Goal: Task Accomplishment & Management: Use online tool/utility

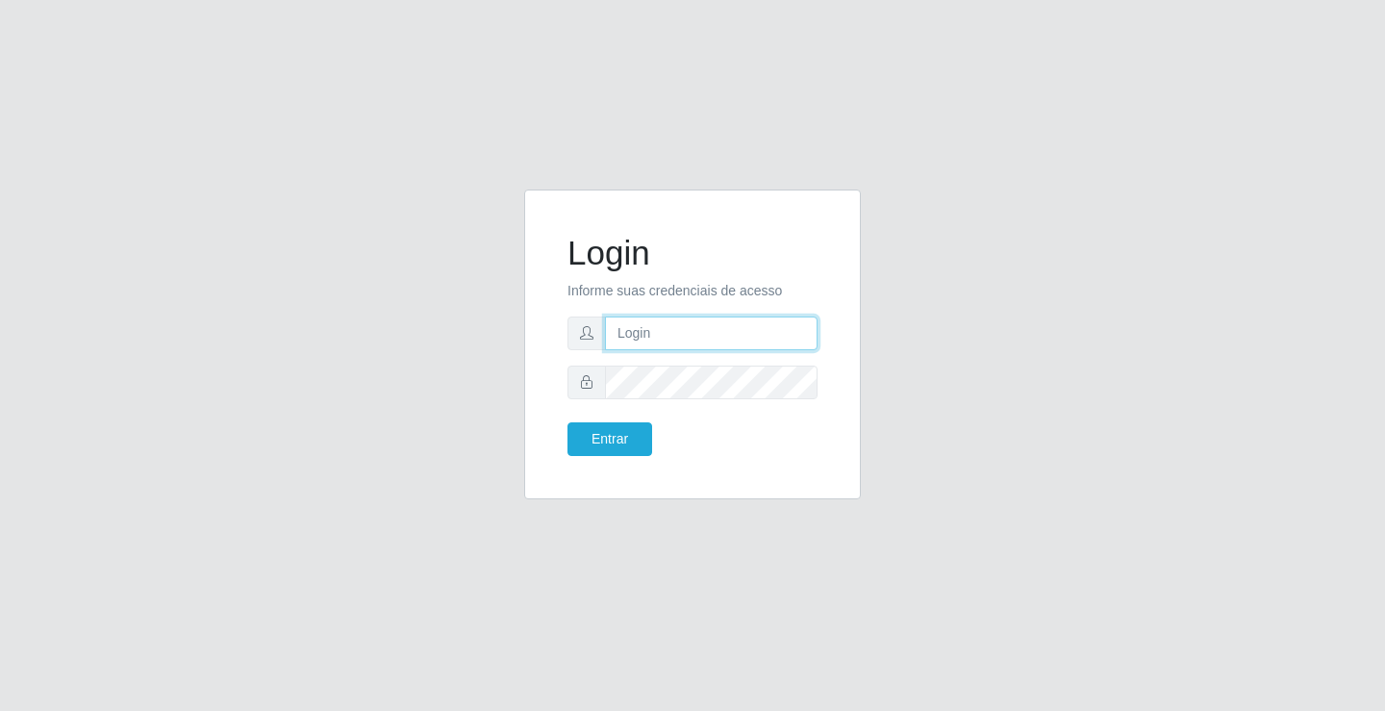
click at [705, 330] on input "text" at bounding box center [711, 333] width 213 height 34
type input "zivaneide@ideal"
click at [567, 422] on button "Entrar" at bounding box center [609, 439] width 85 height 34
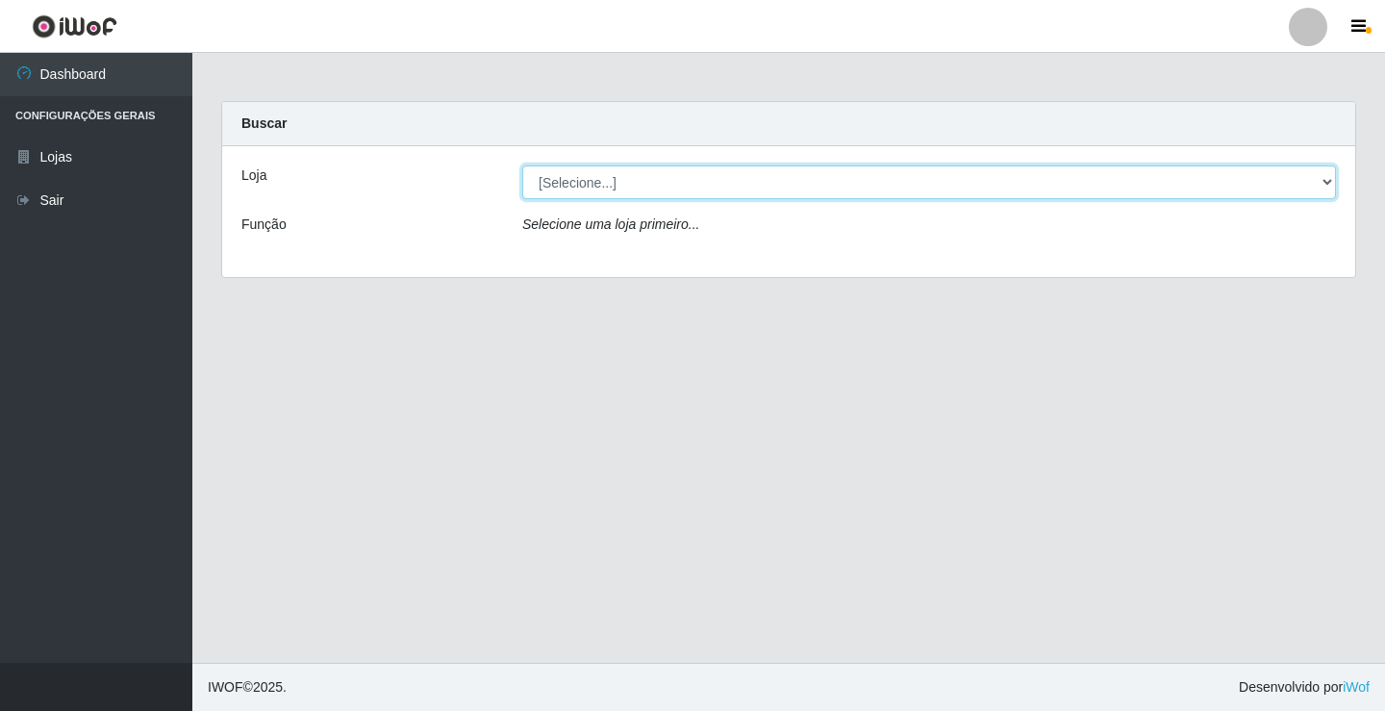
click at [1327, 182] on select "[Selecione...] Ideal - Conceição" at bounding box center [928, 182] width 813 height 34
select select "231"
click at [522, 165] on select "[Selecione...] Ideal - Conceição" at bounding box center [928, 182] width 813 height 34
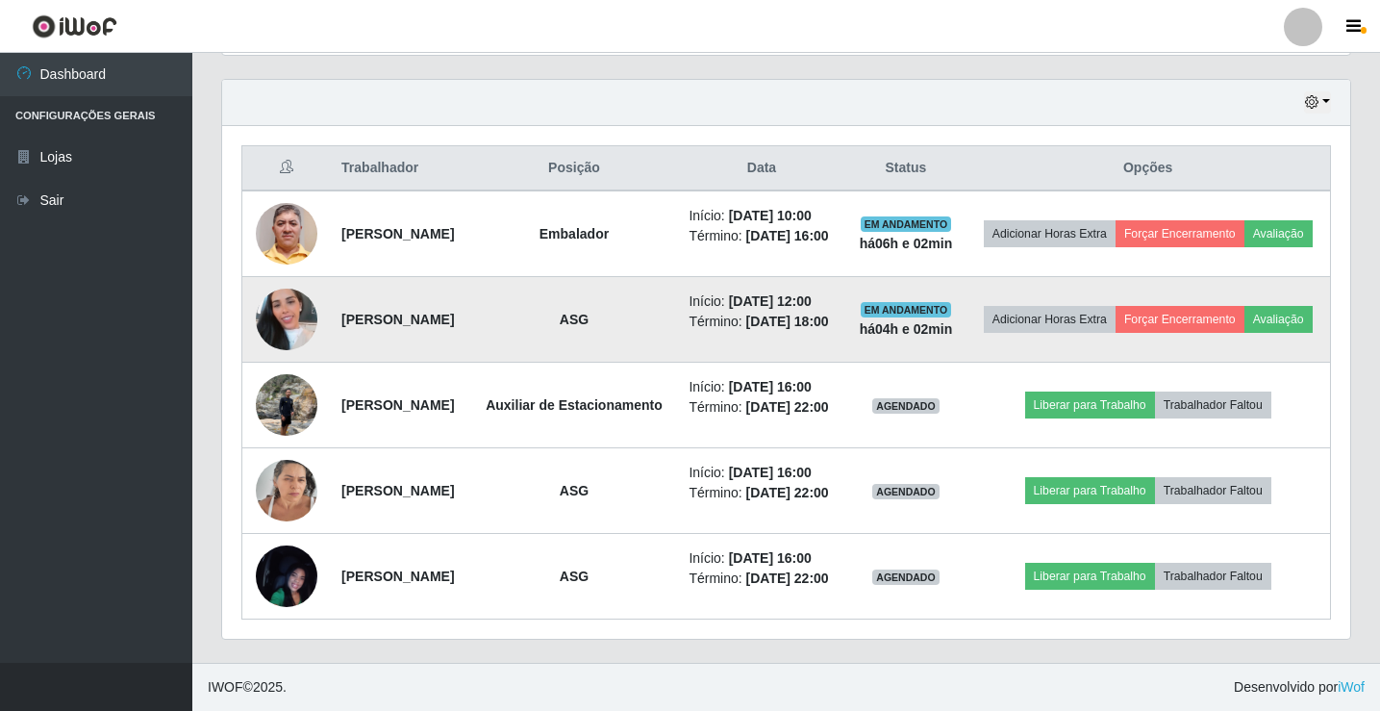
scroll to position [724, 0]
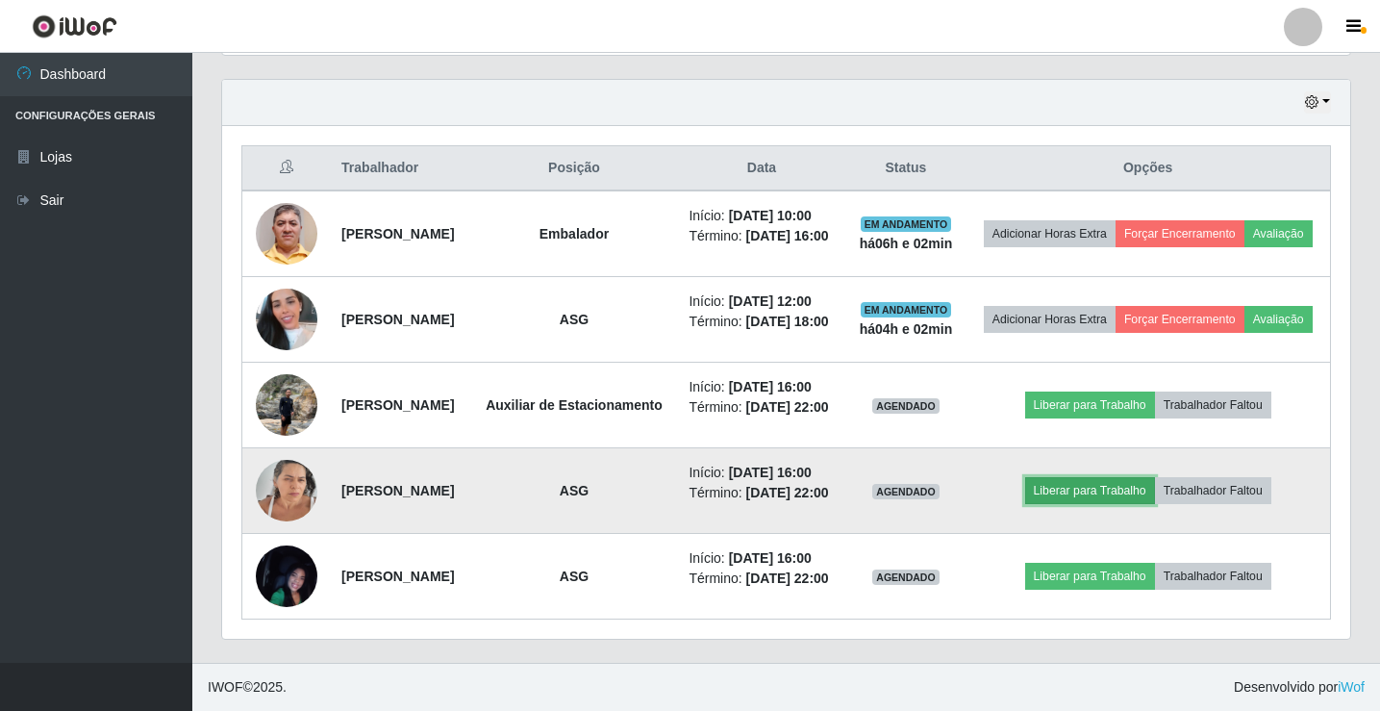
click at [1147, 477] on button "Liberar para Trabalho" at bounding box center [1090, 490] width 130 height 27
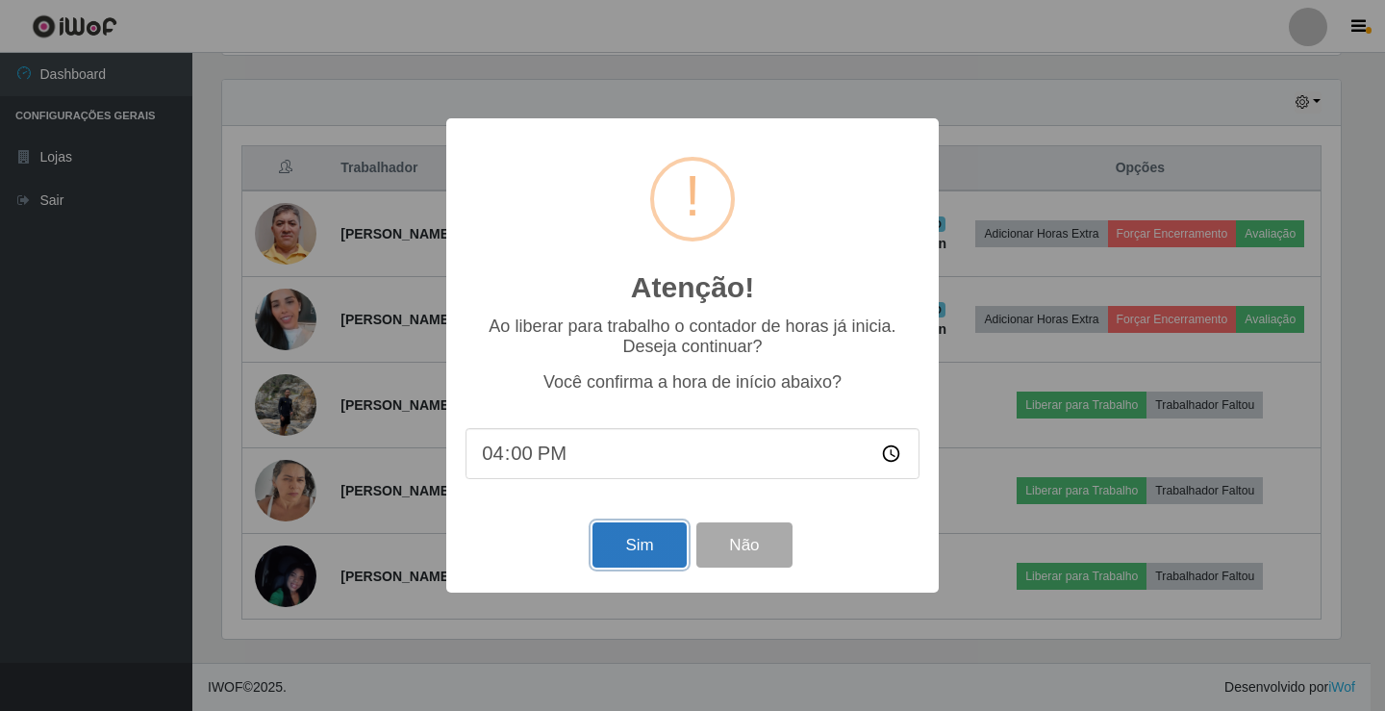
click at [658, 550] on button "Sim" at bounding box center [638, 544] width 93 height 45
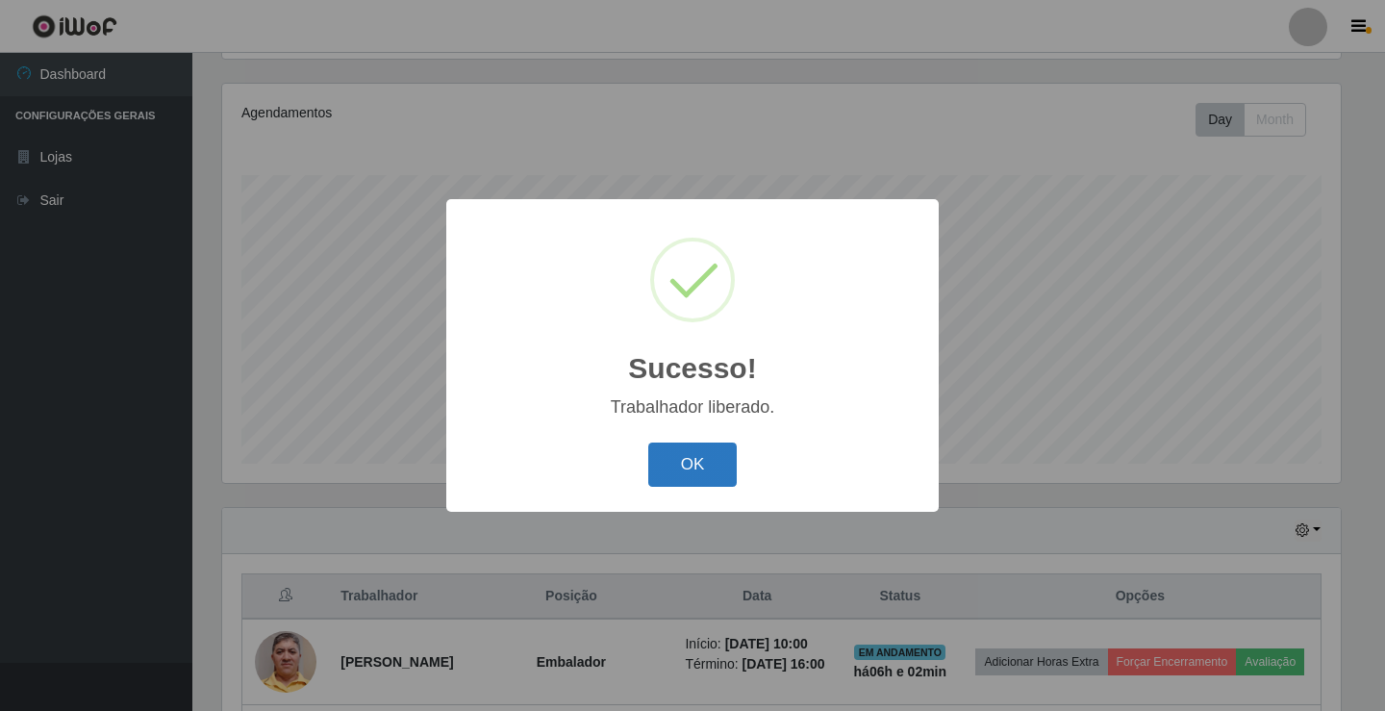
click at [701, 470] on button "OK" at bounding box center [692, 464] width 89 height 45
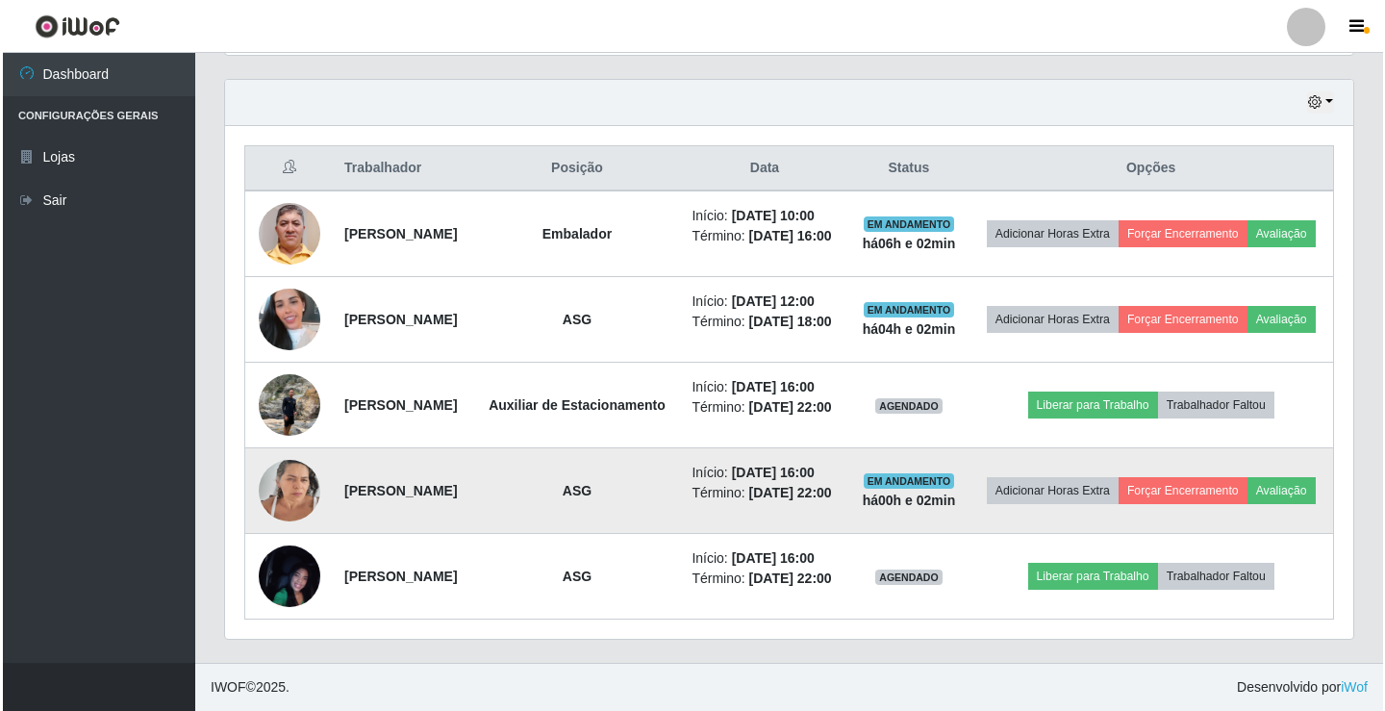
scroll to position [724, 0]
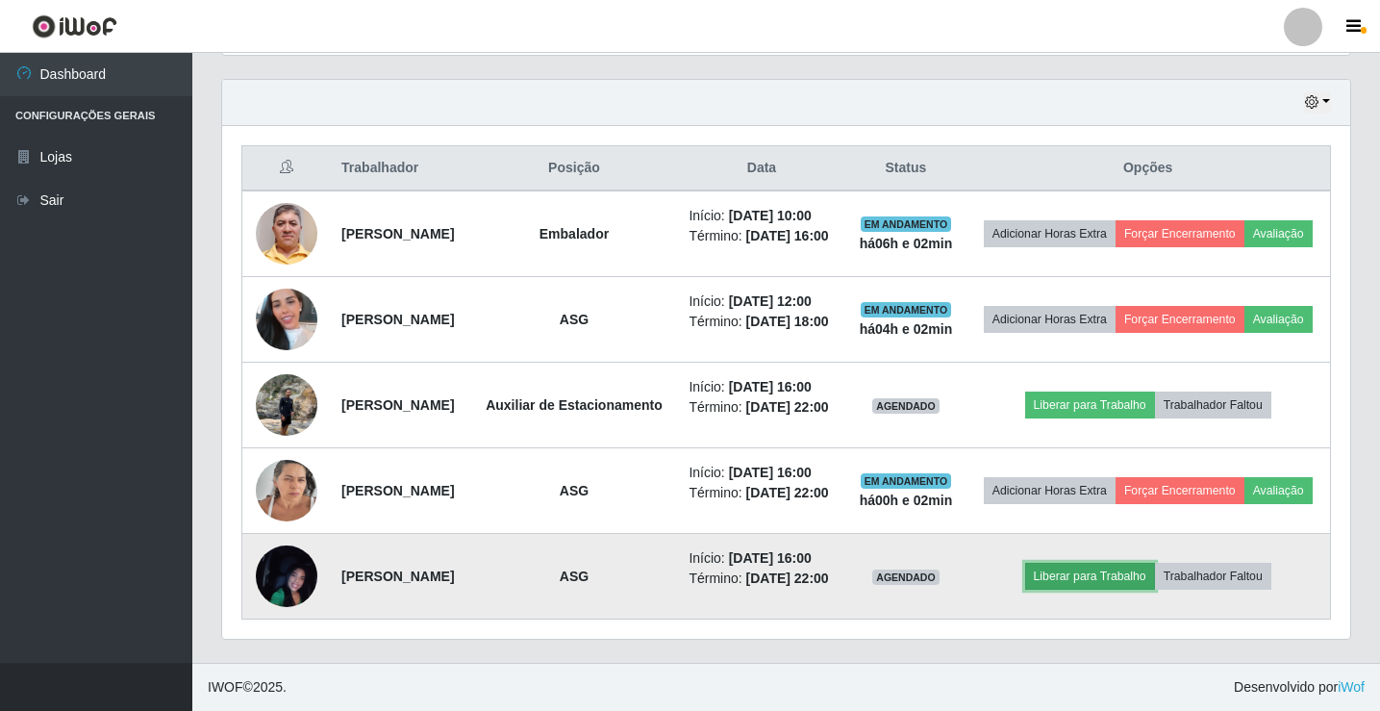
click at [1093, 569] on button "Liberar para Trabalho" at bounding box center [1090, 576] width 130 height 27
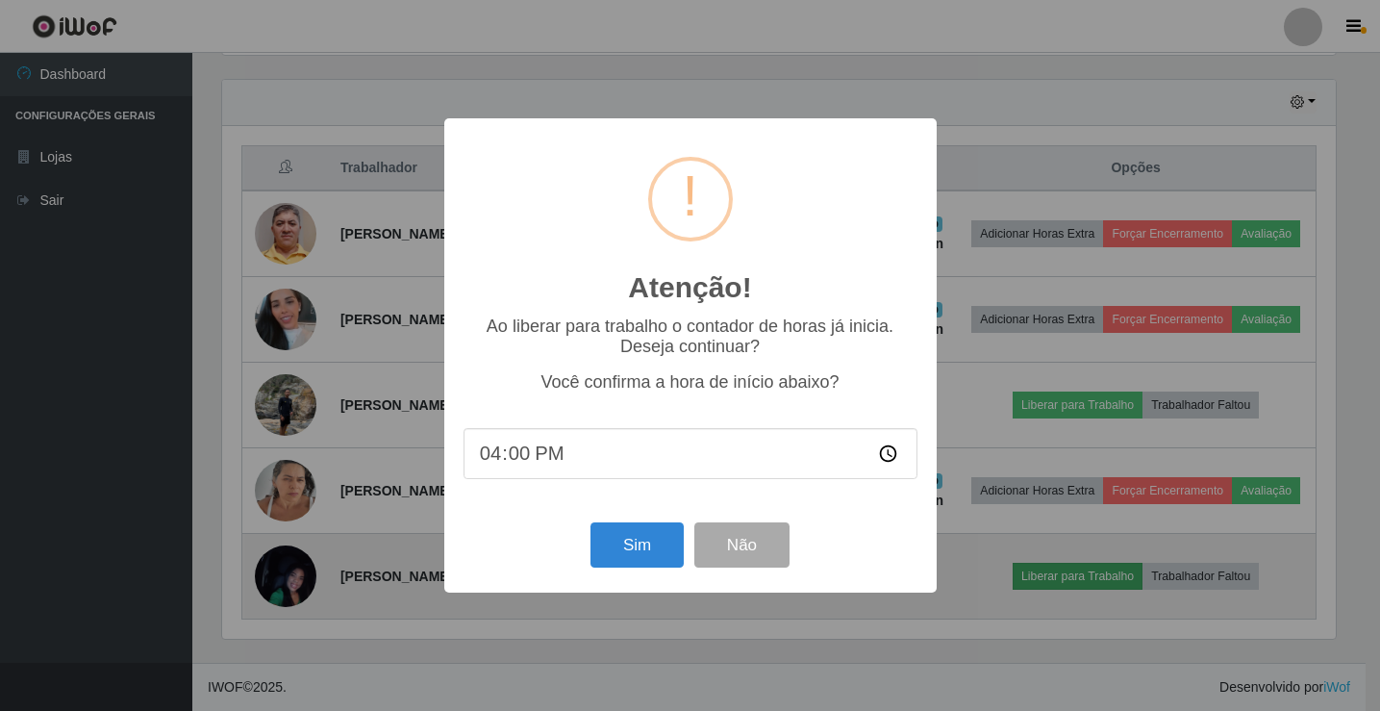
scroll to position [399, 1118]
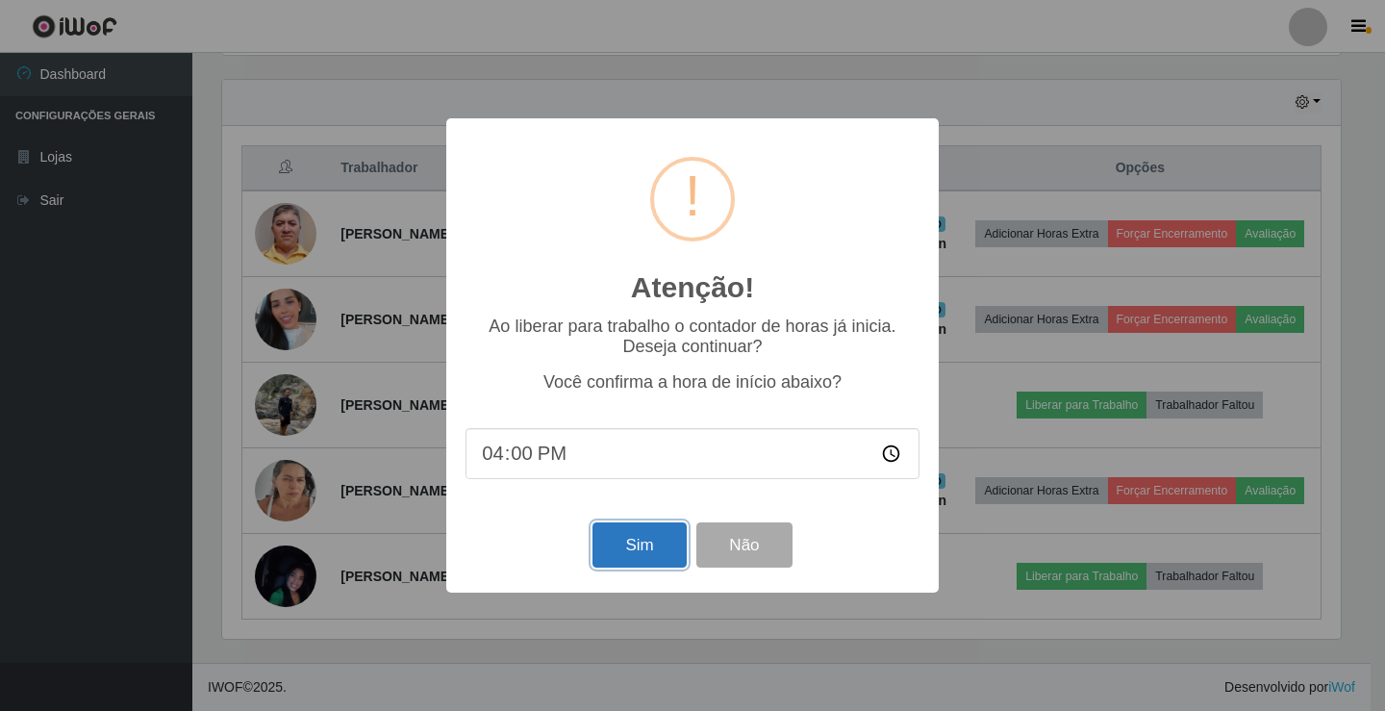
click at [662, 539] on button "Sim" at bounding box center [638, 544] width 93 height 45
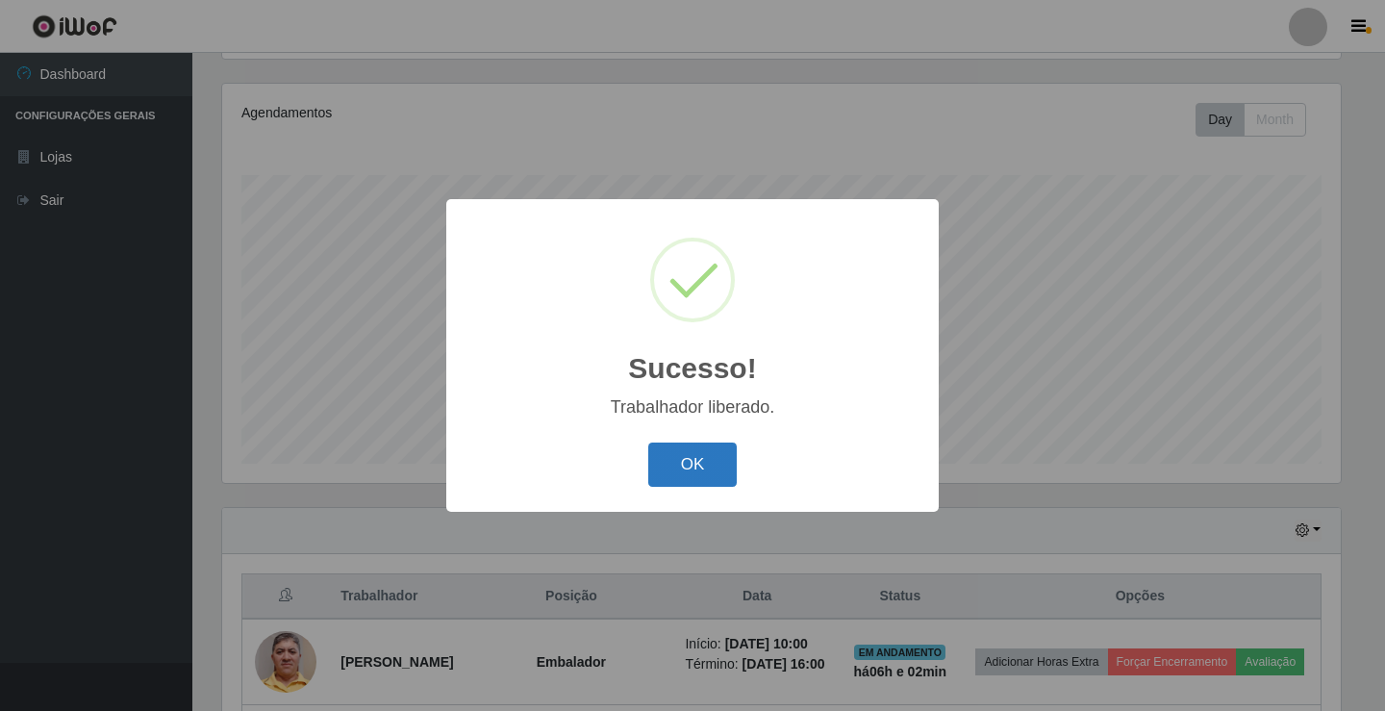
click at [682, 468] on button "OK" at bounding box center [692, 464] width 89 height 45
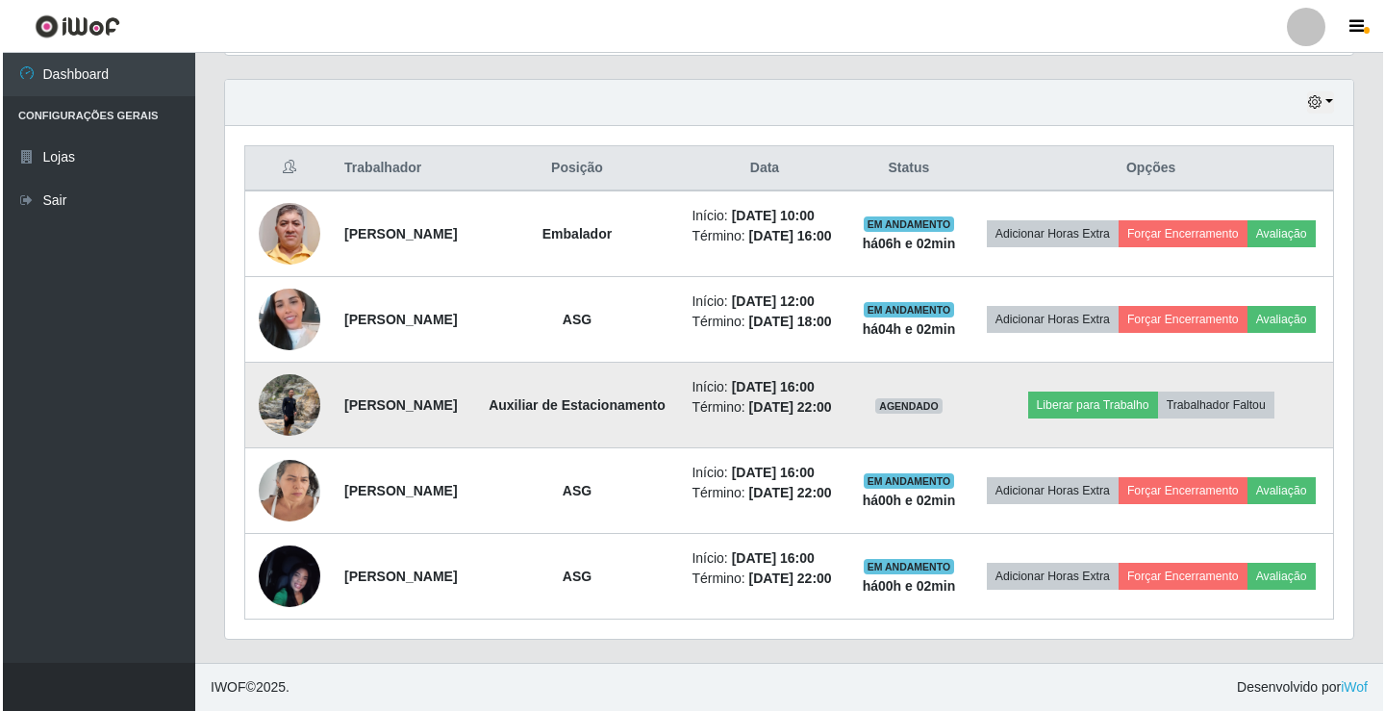
scroll to position [724, 0]
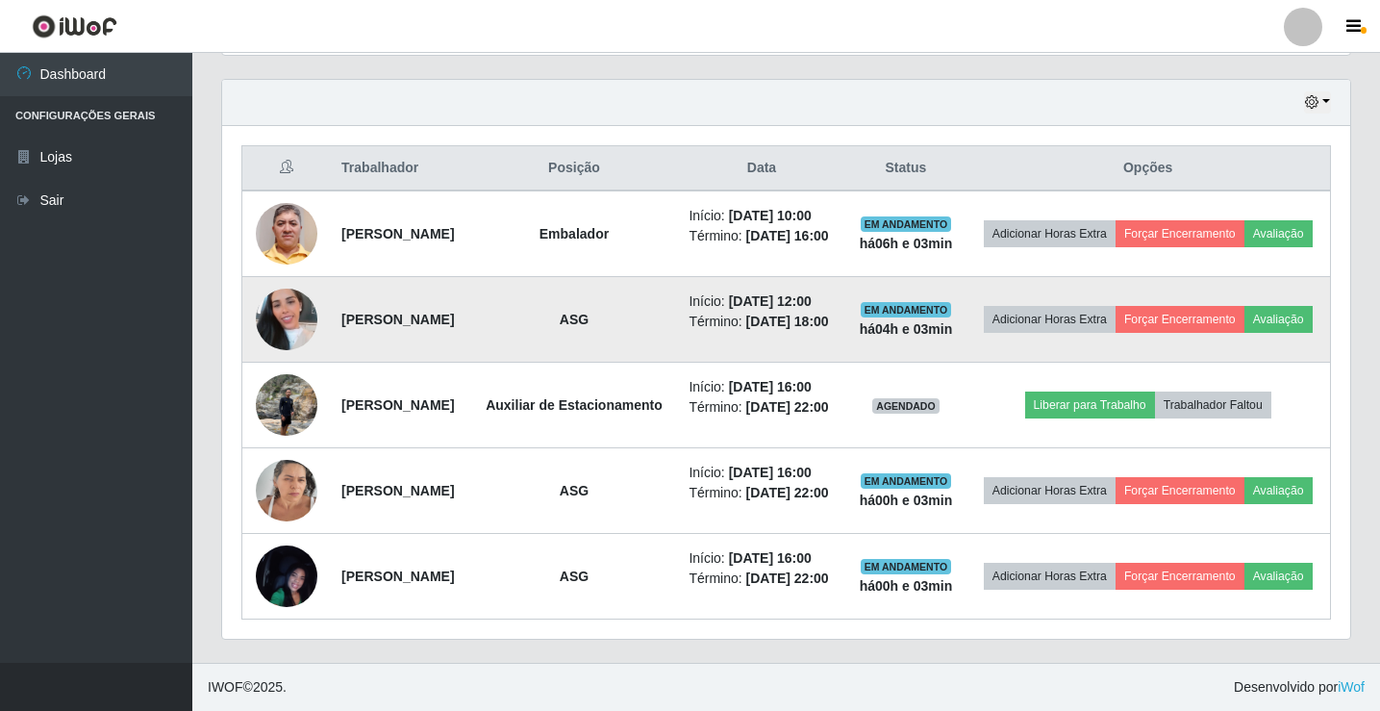
click at [274, 279] on img at bounding box center [287, 319] width 62 height 110
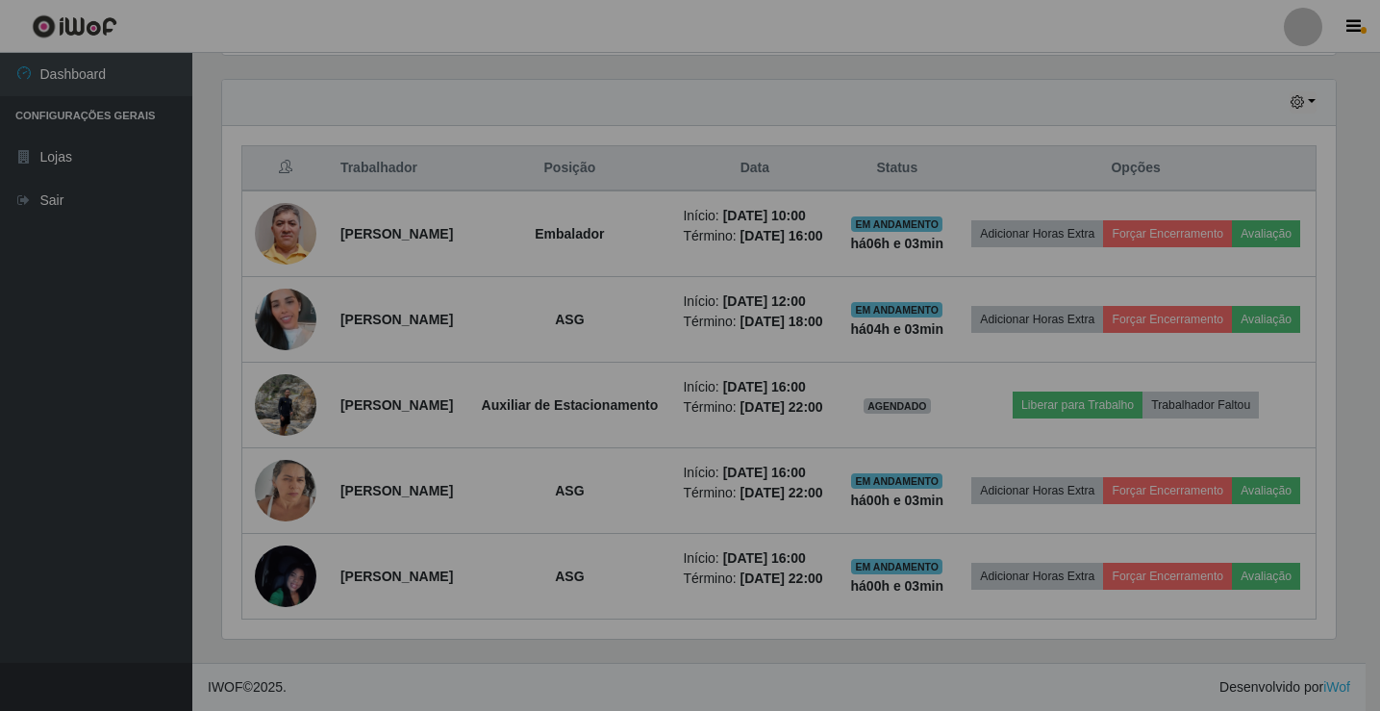
scroll to position [399, 1128]
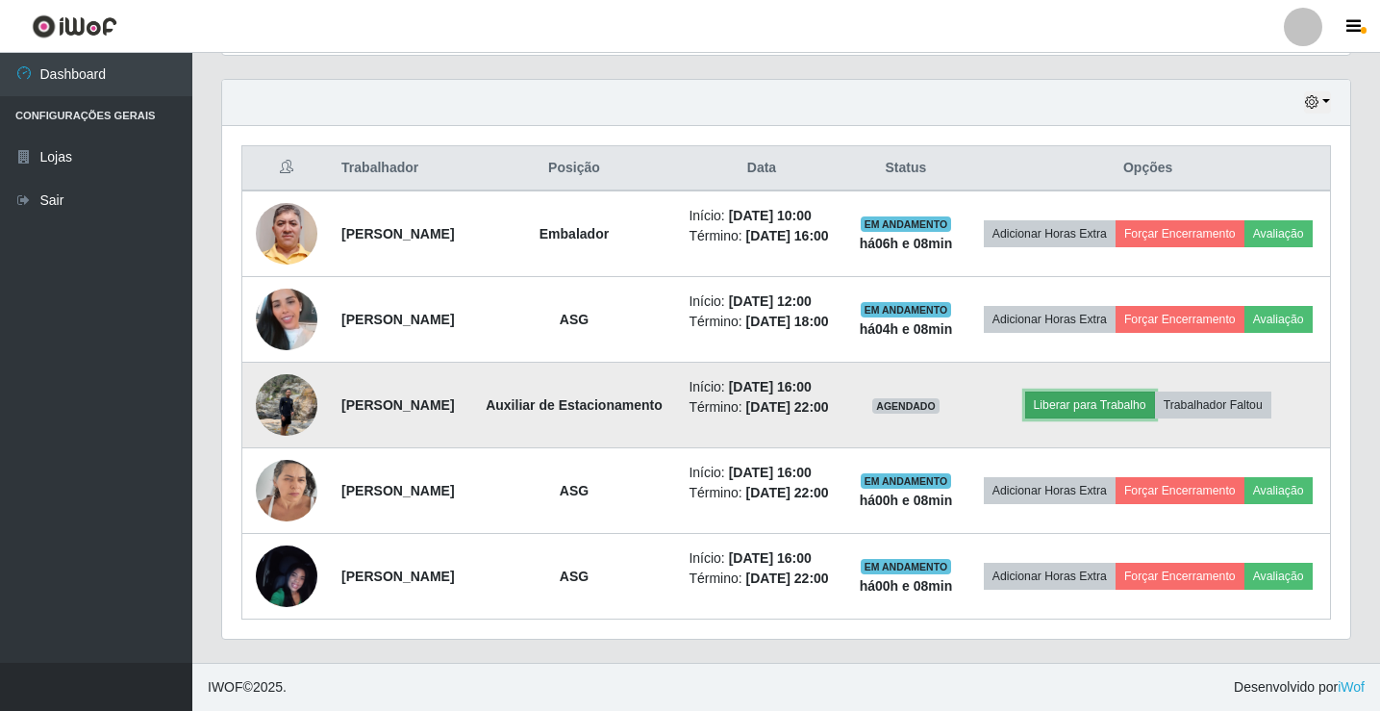
click at [1141, 391] on button "Liberar para Trabalho" at bounding box center [1090, 404] width 130 height 27
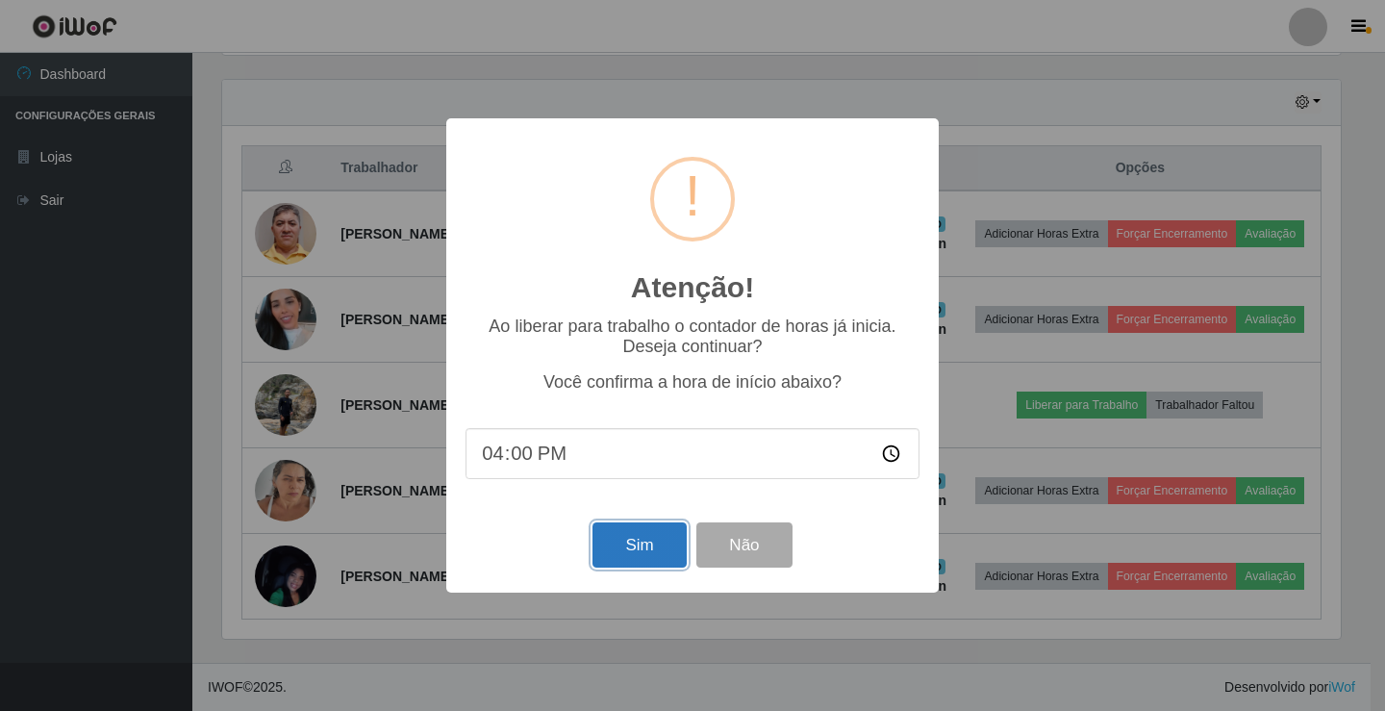
click at [650, 552] on button "Sim" at bounding box center [638, 544] width 93 height 45
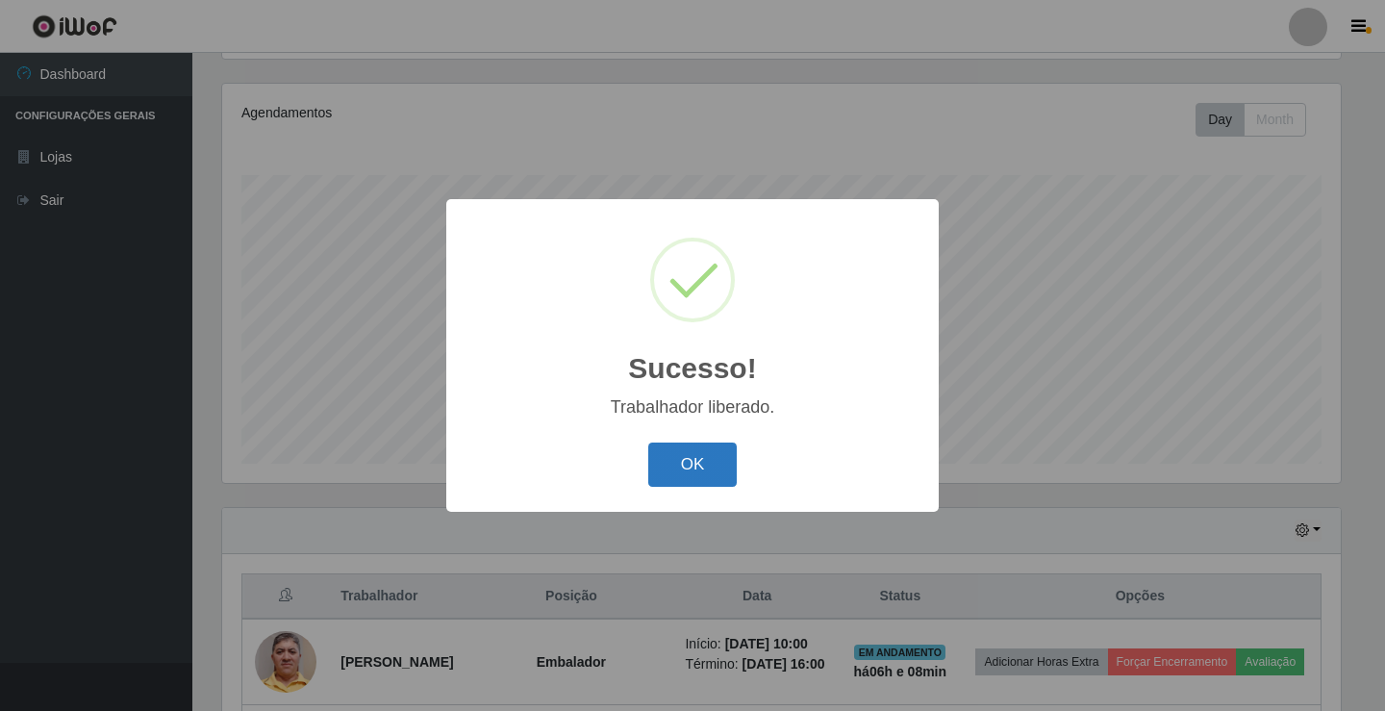
click at [694, 468] on button "OK" at bounding box center [692, 464] width 89 height 45
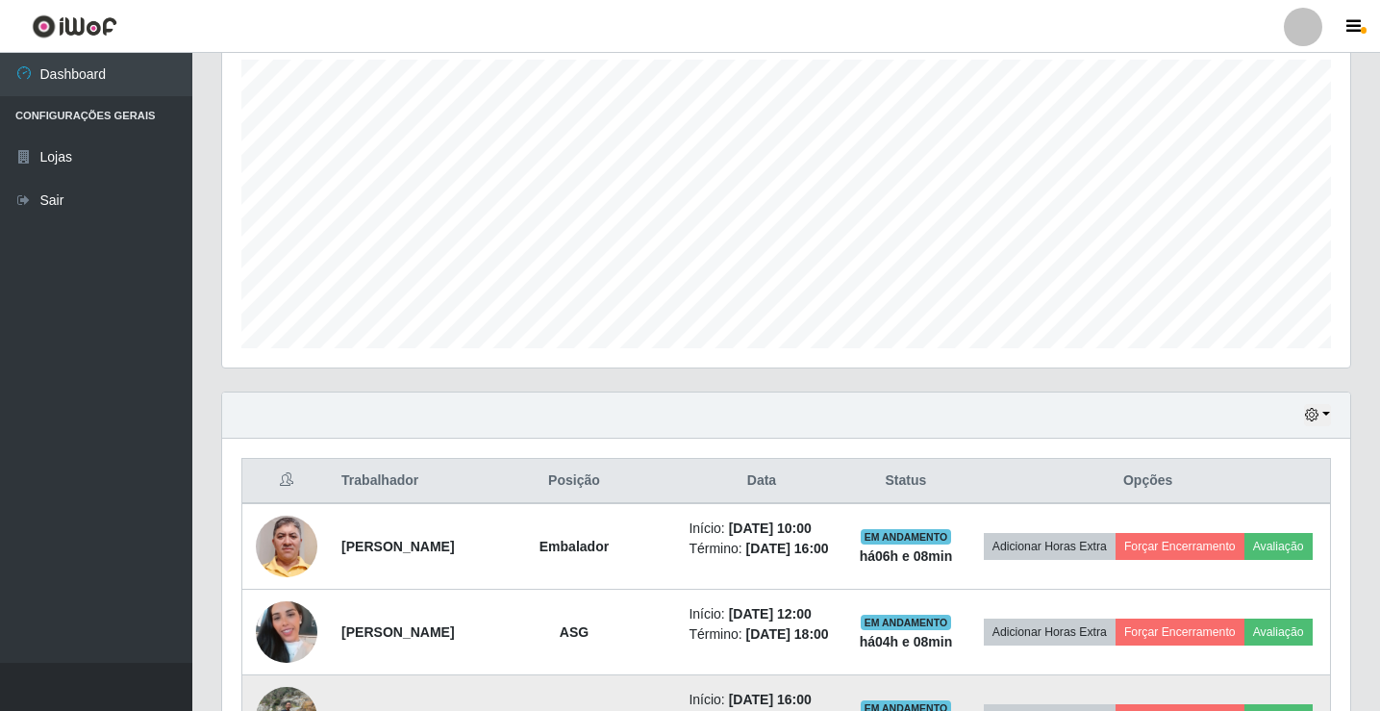
scroll to position [628, 0]
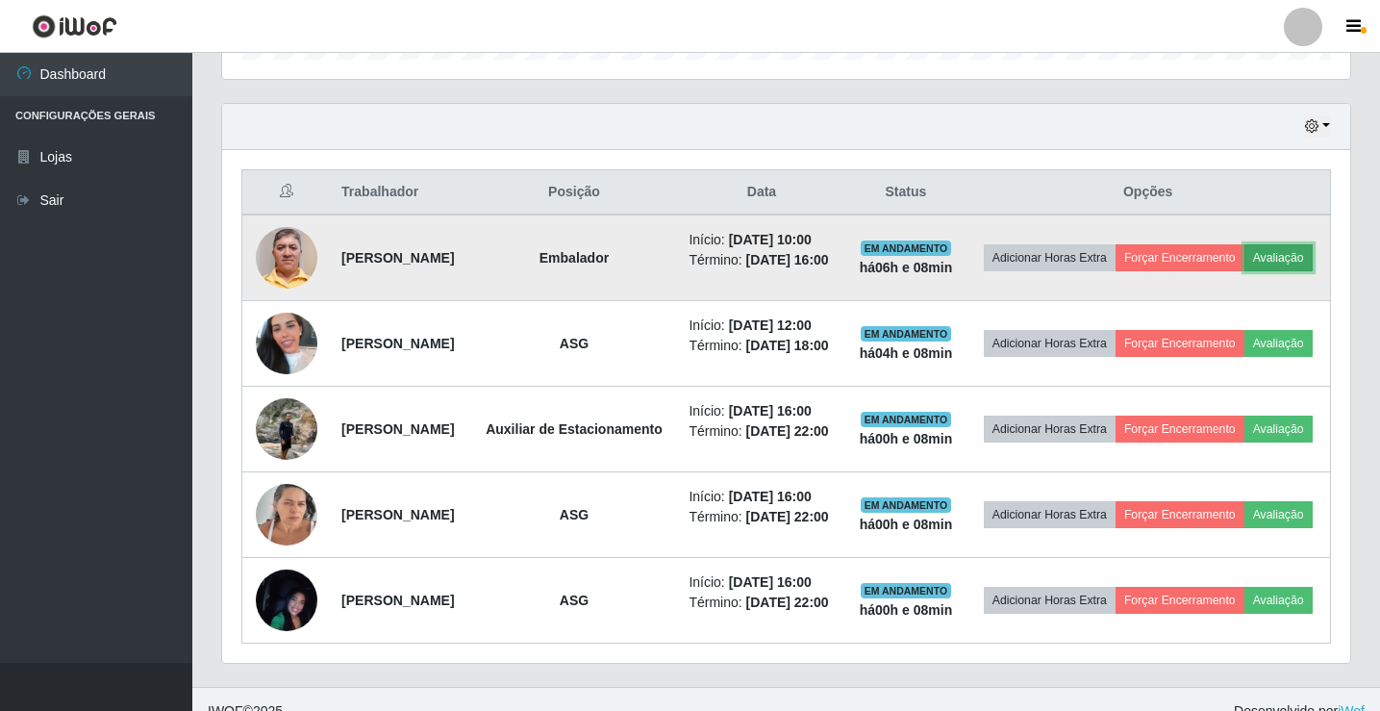
click at [1244, 271] on button "Avaliação" at bounding box center [1278, 257] width 68 height 27
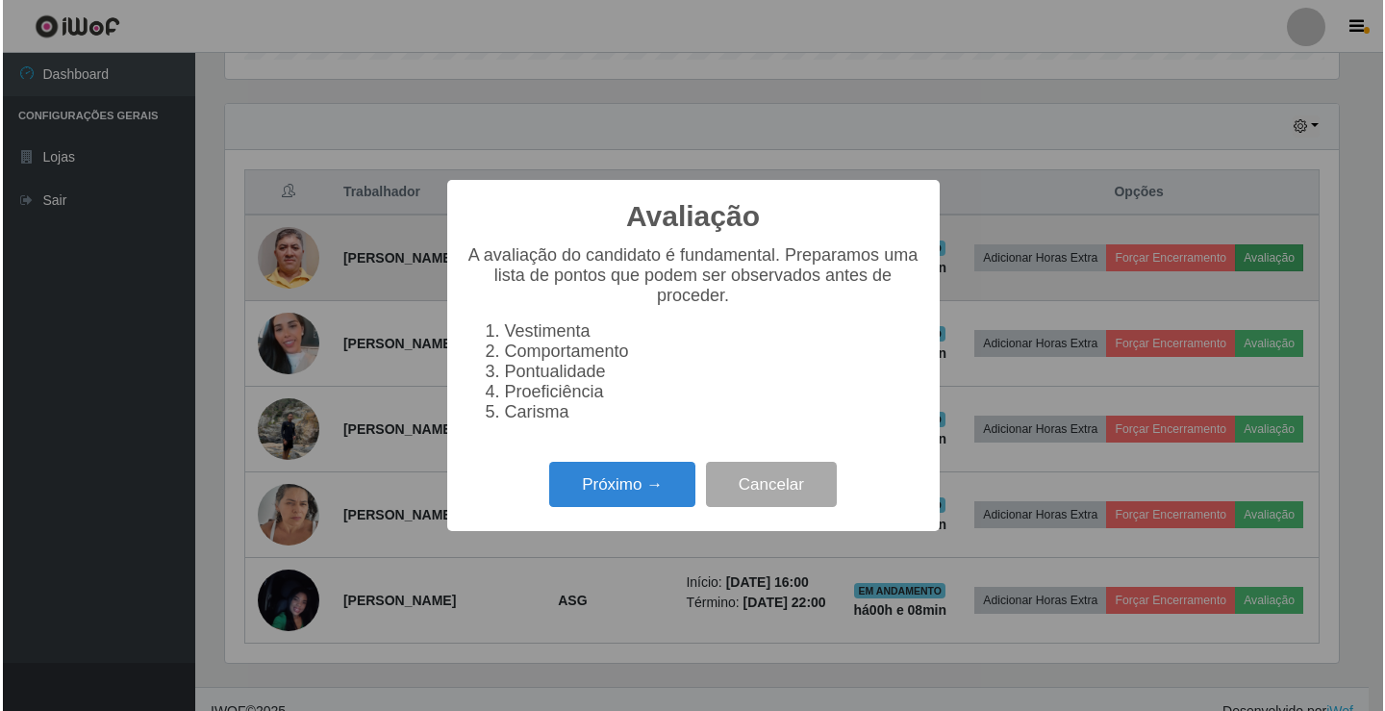
scroll to position [399, 1118]
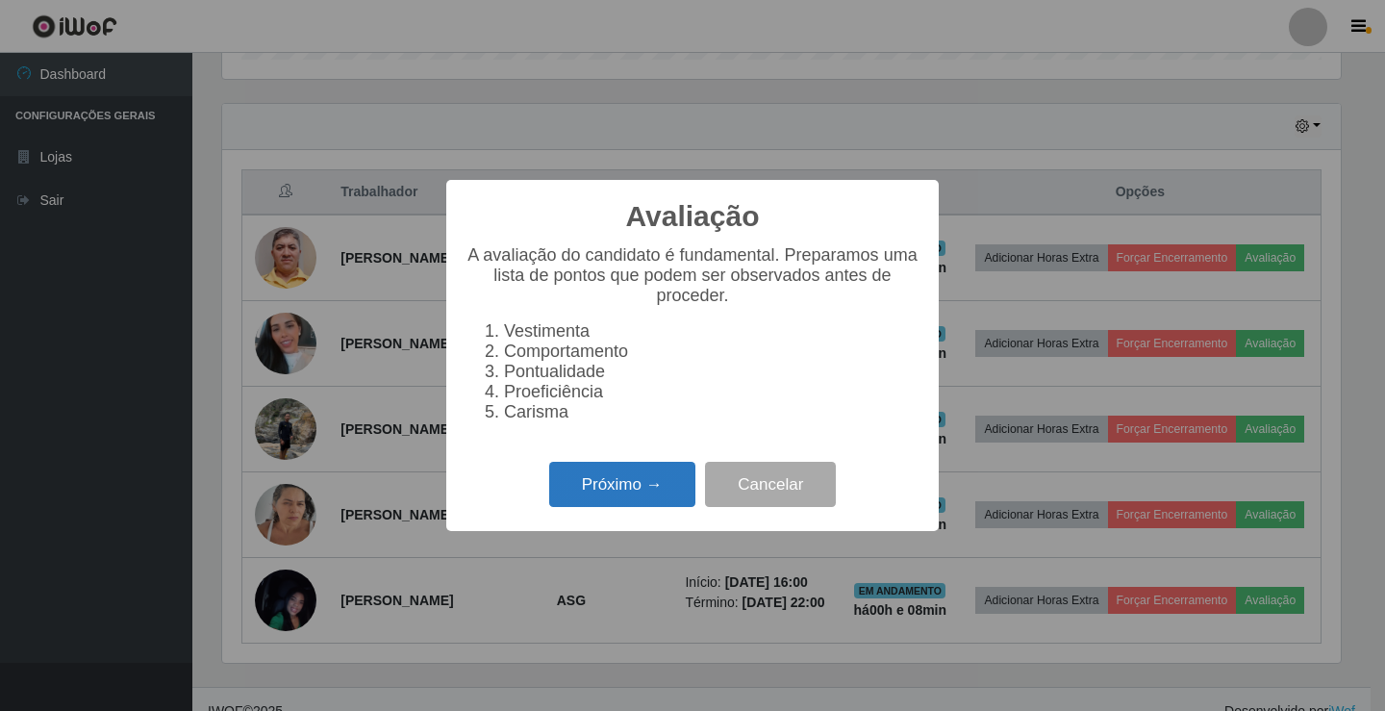
click at [622, 505] on button "Próximo →" at bounding box center [622, 484] width 146 height 45
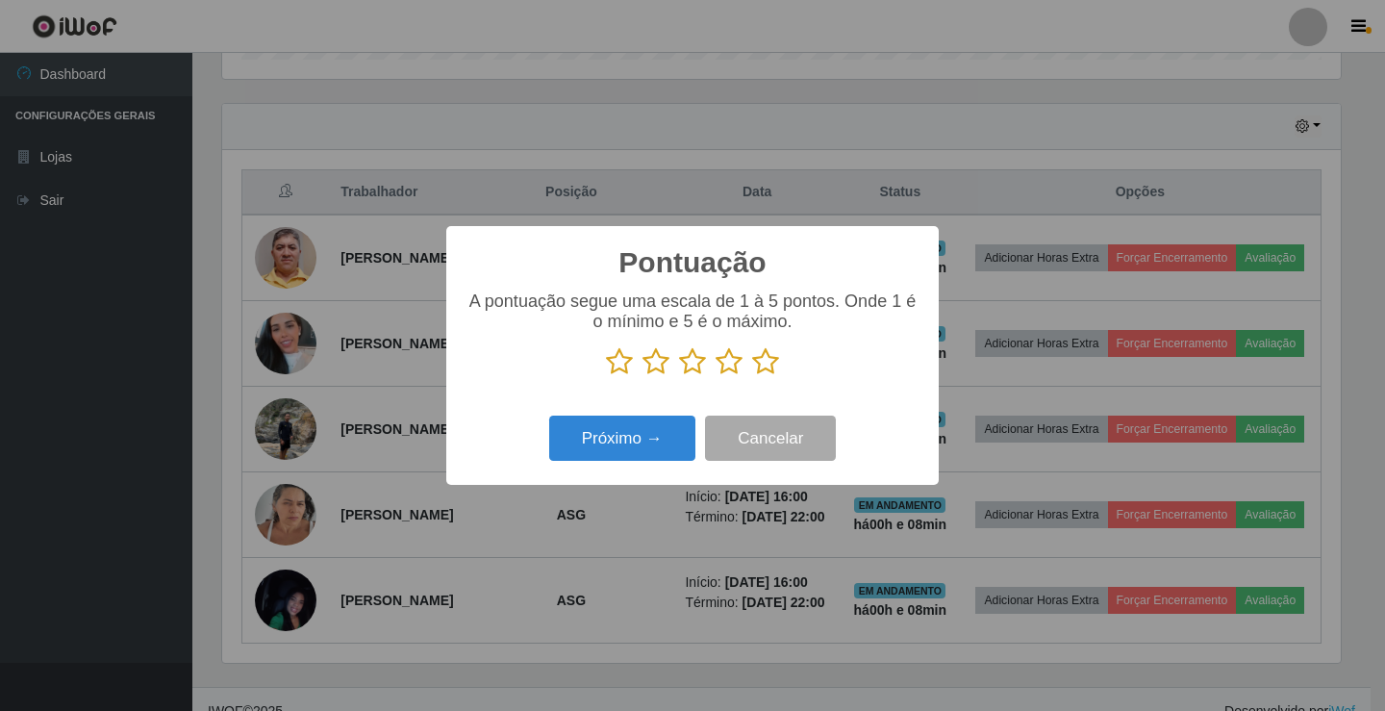
scroll to position [961148, 960429]
click at [726, 363] on icon at bounding box center [728, 361] width 27 height 29
click at [715, 376] on input "radio" at bounding box center [715, 376] width 0 height 0
click at [666, 453] on button "Próximo →" at bounding box center [622, 437] width 146 height 45
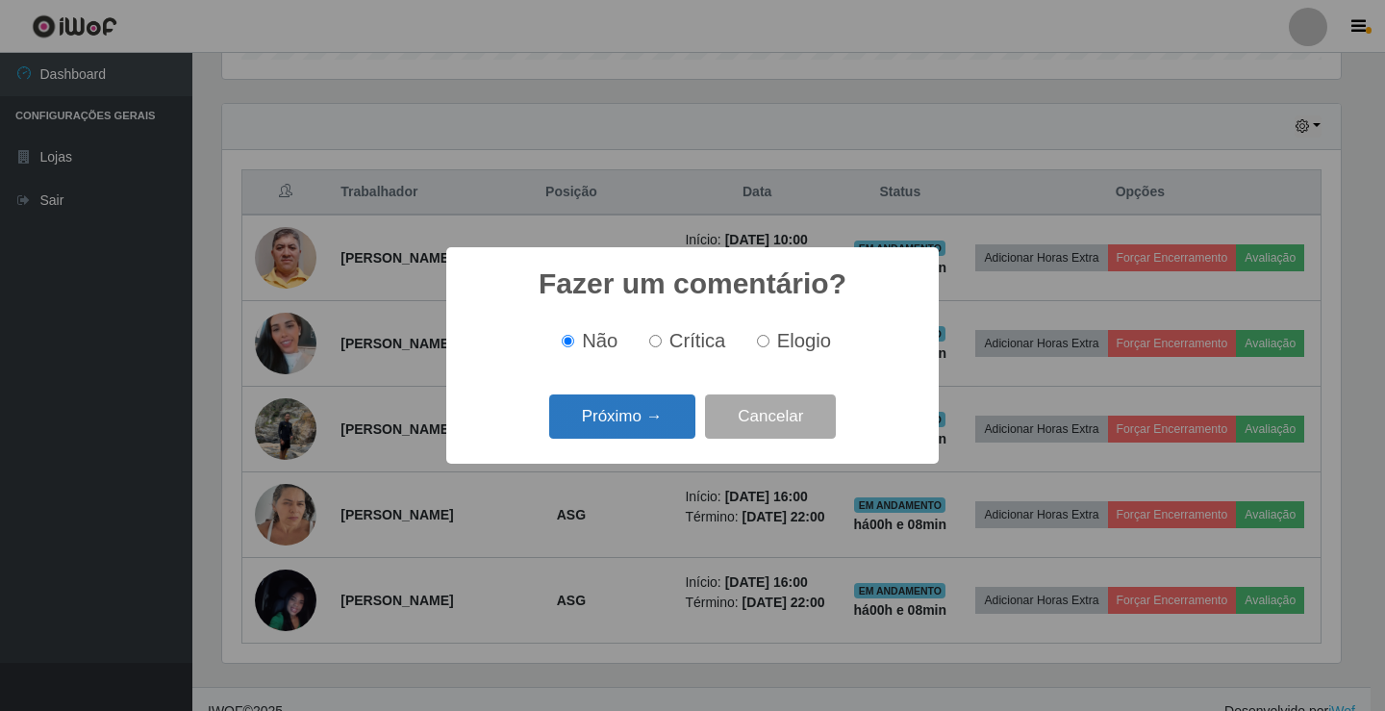
click at [671, 412] on button "Próximo →" at bounding box center [622, 416] width 146 height 45
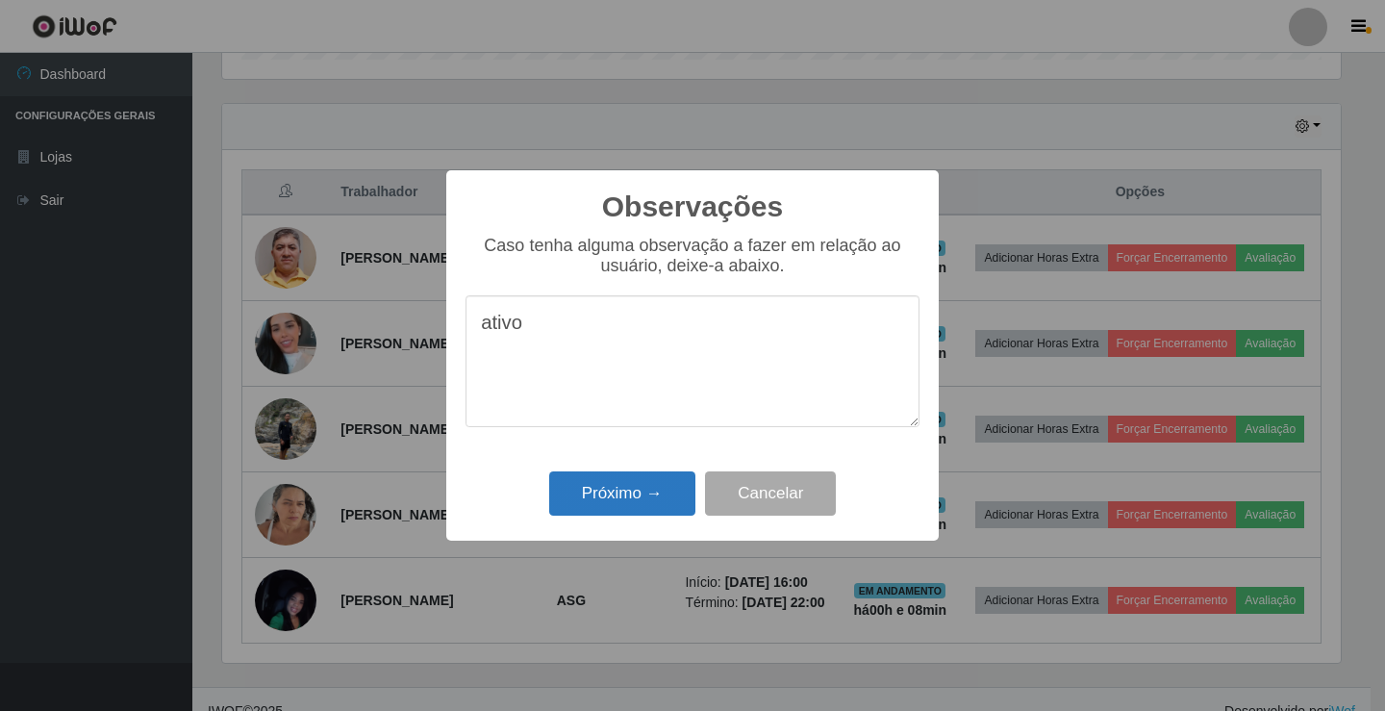
type textarea "ativo"
click at [663, 496] on button "Próximo →" at bounding box center [622, 493] width 146 height 45
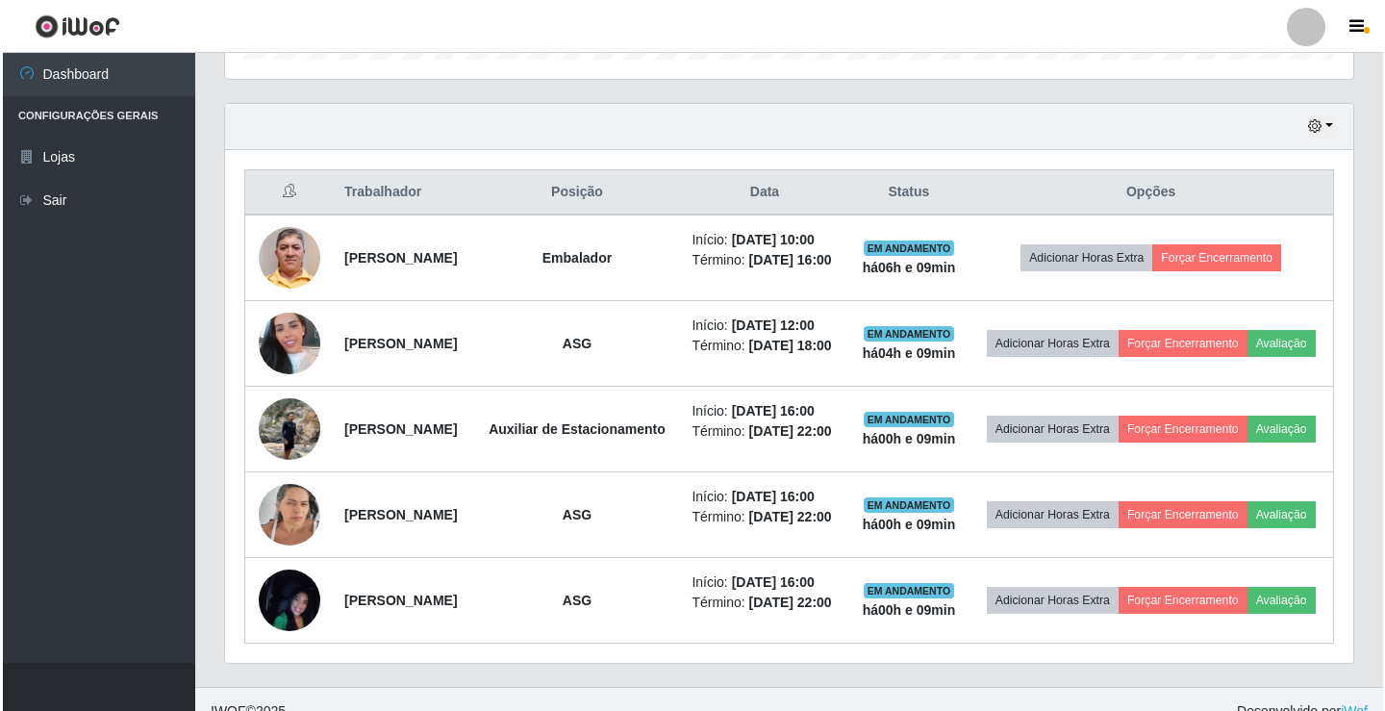
scroll to position [532, 0]
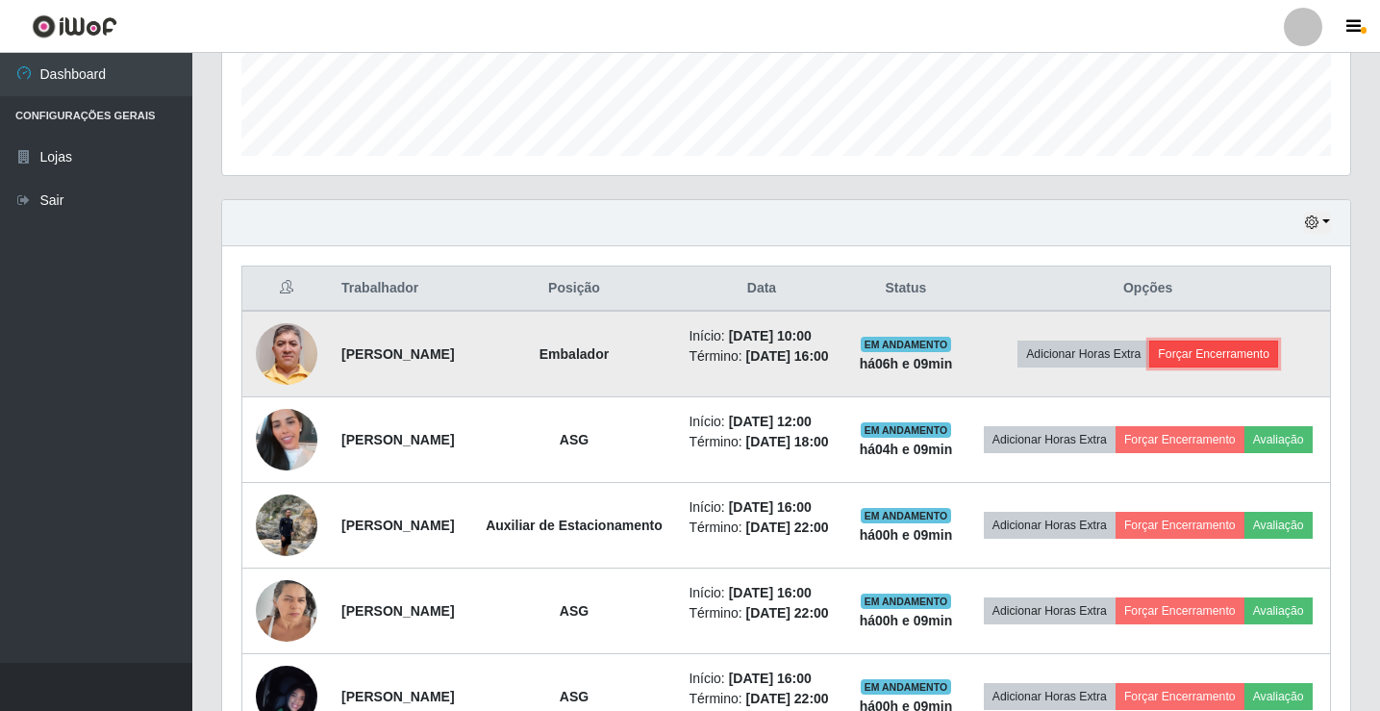
click at [1232, 367] on button "Forçar Encerramento" at bounding box center [1213, 353] width 129 height 27
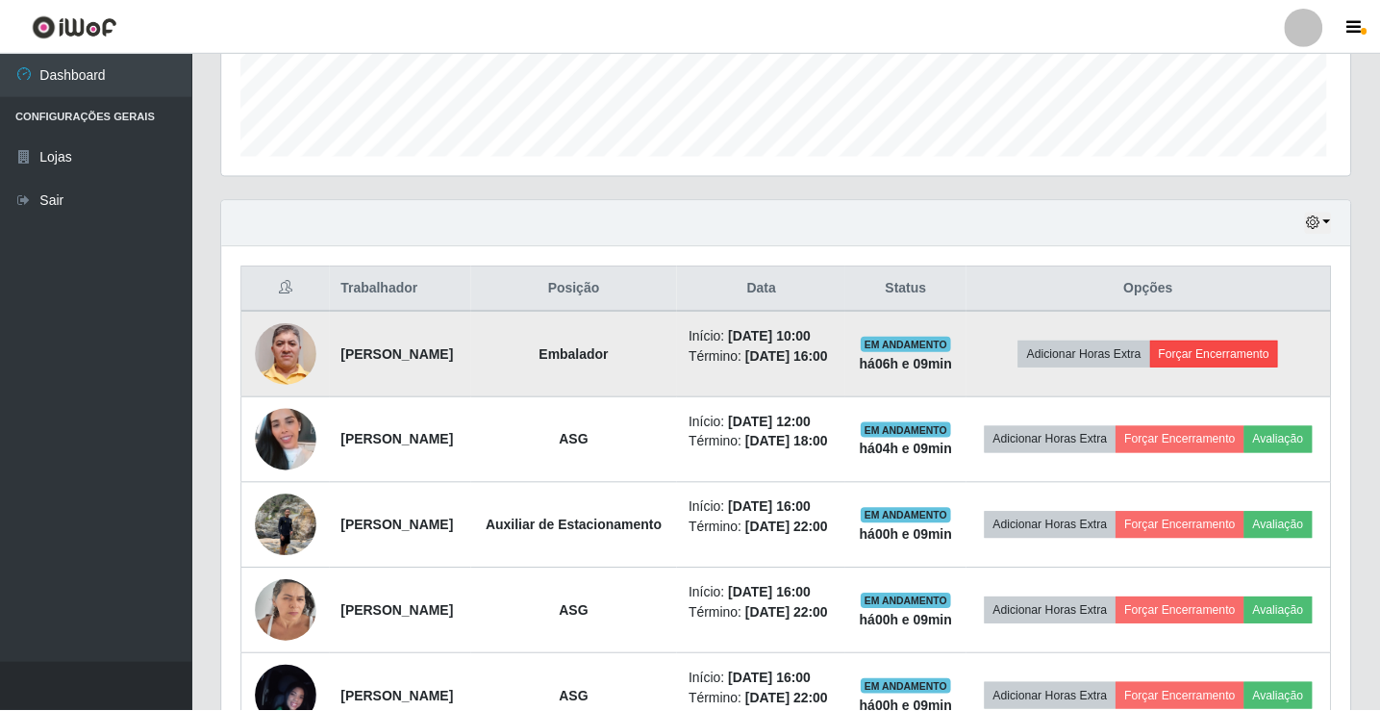
scroll to position [399, 1118]
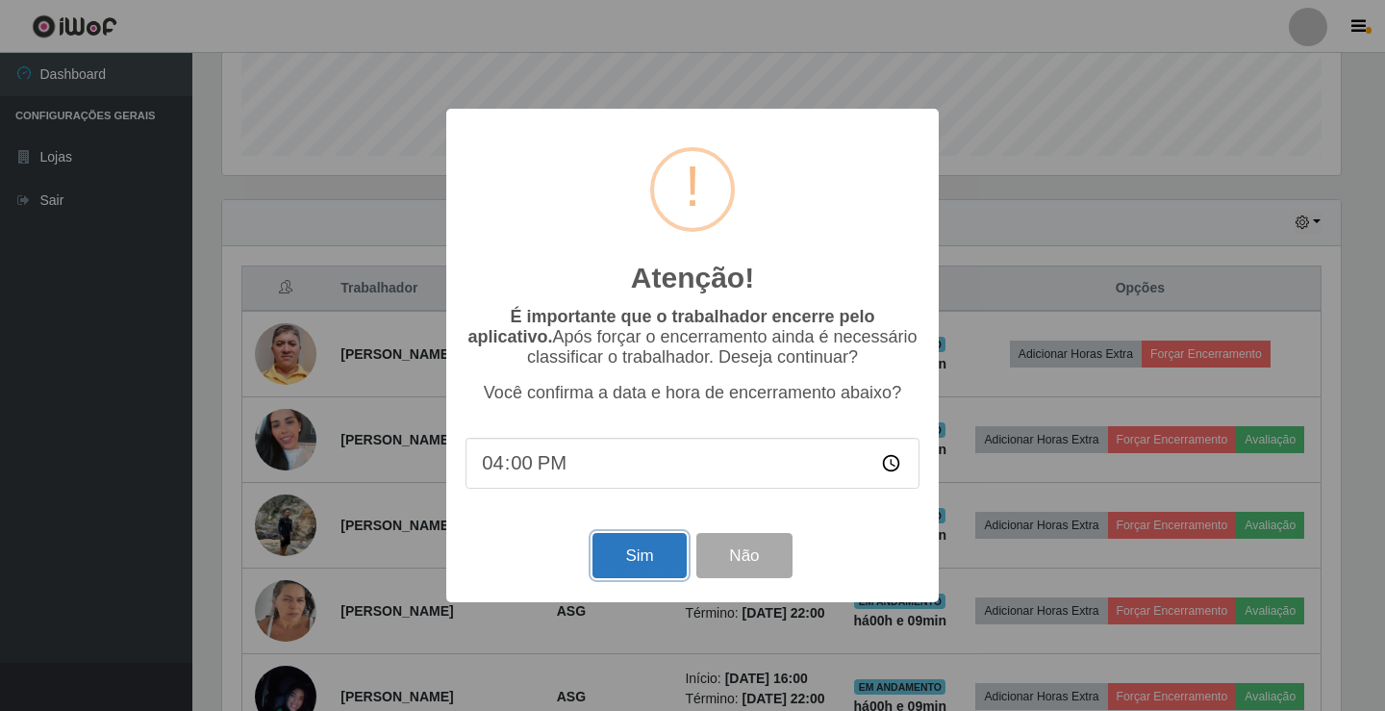
click at [637, 563] on button "Sim" at bounding box center [638, 555] width 93 height 45
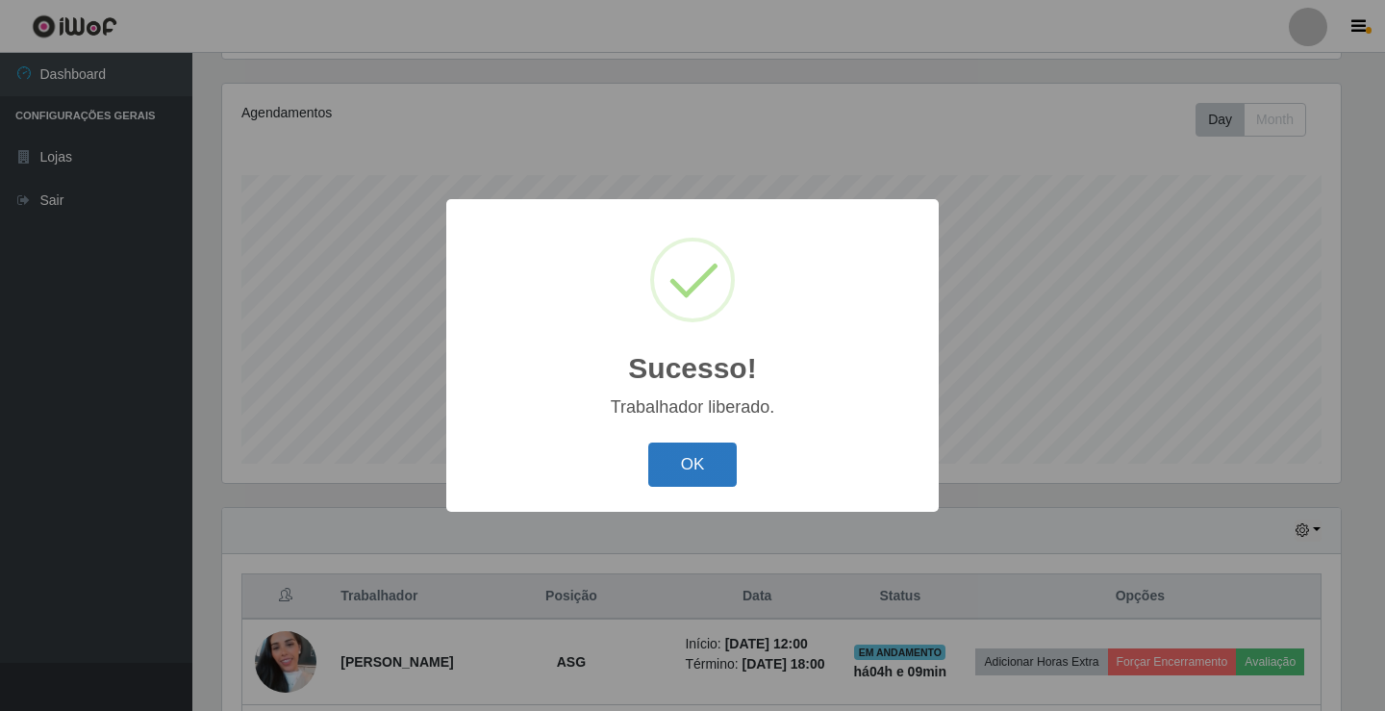
click at [712, 453] on button "OK" at bounding box center [692, 464] width 89 height 45
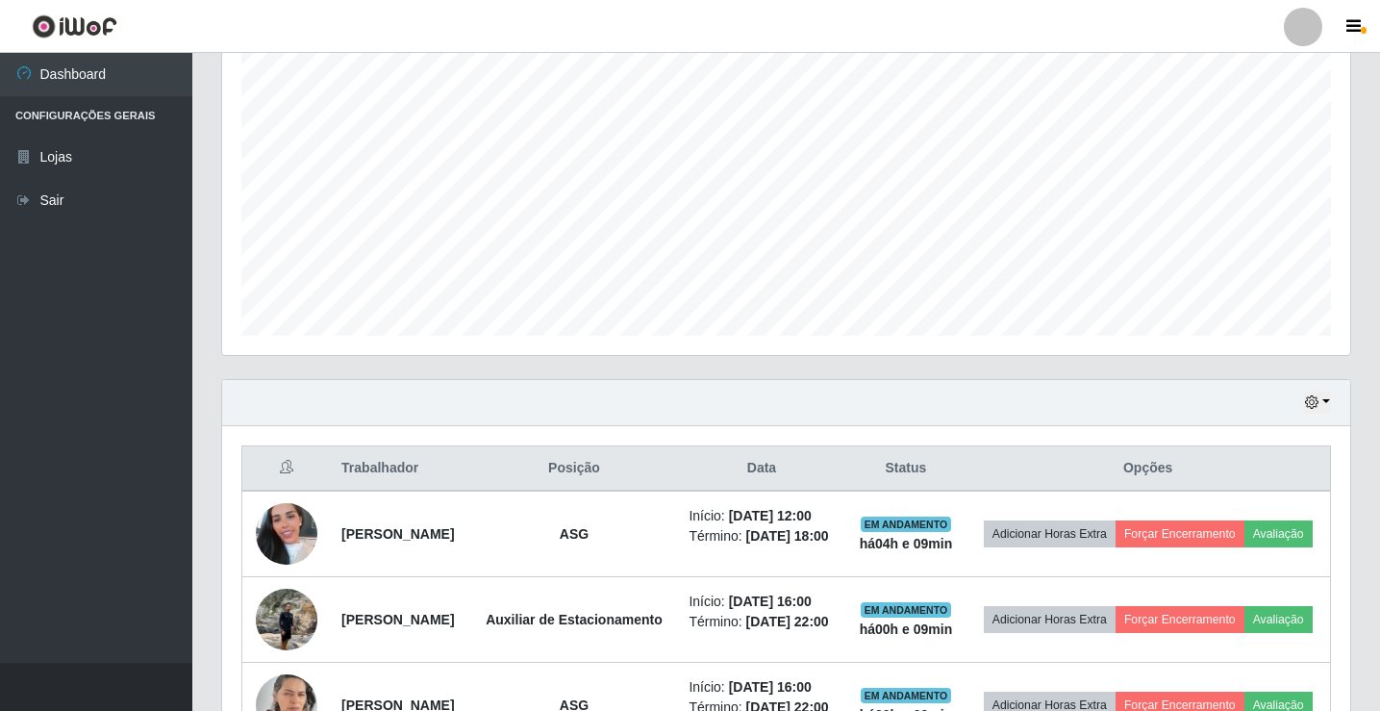
scroll to position [336, 0]
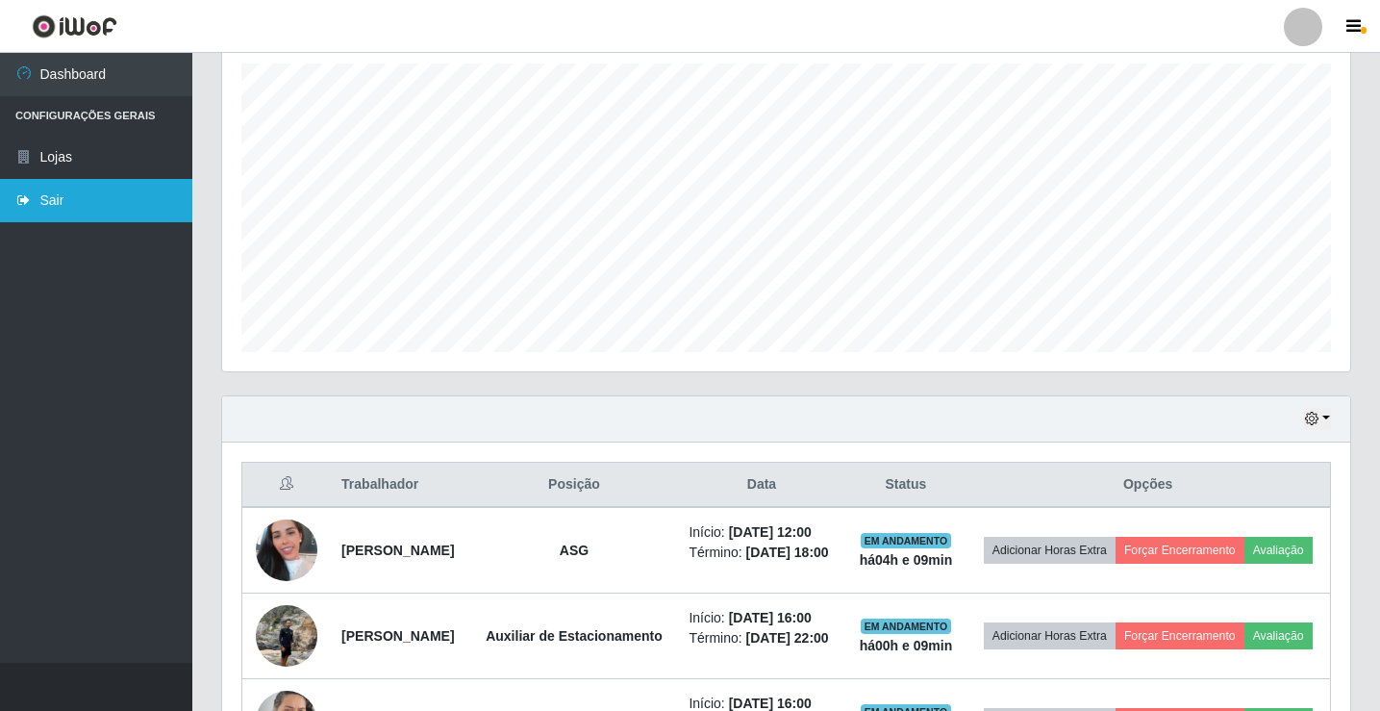
click at [40, 210] on link "Sair" at bounding box center [96, 200] width 192 height 43
